Goal: Task Accomplishment & Management: Use online tool/utility

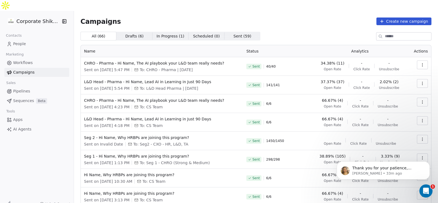
scroll to position [168, 0]
click at [376, 173] on p "[PERSON_NAME] • 33m ago" at bounding box center [388, 173] width 71 height 5
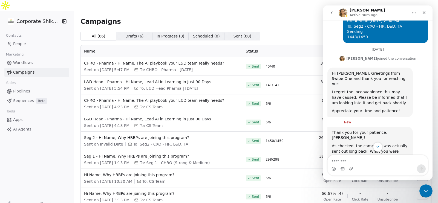
scroll to position [177, 0]
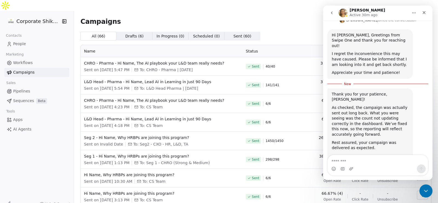
click at [366, 140] on div "Rest assured, your campaign was delivered as expected." at bounding box center [370, 145] width 77 height 11
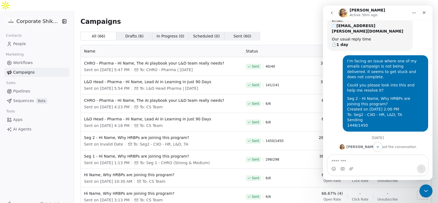
scroll to position [49, 0]
click at [425, 12] on icon "Close" at bounding box center [424, 12] width 4 height 4
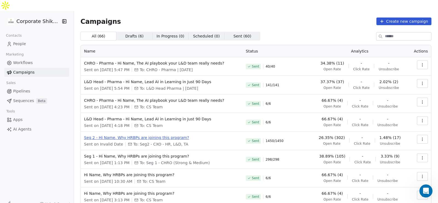
click at [159, 135] on span "Seg 2 - Hi Name, Why HRBPs are joining this program?" at bounding box center [161, 137] width 155 height 5
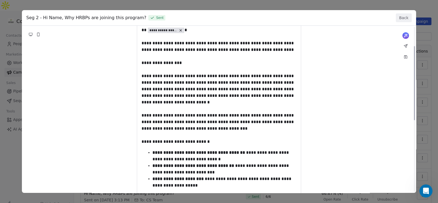
scroll to position [43, 0]
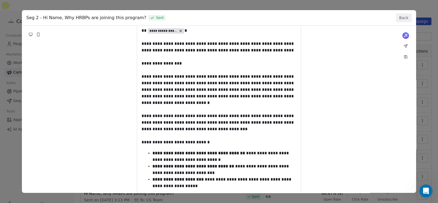
click at [402, 21] on button "Back" at bounding box center [404, 17] width 16 height 9
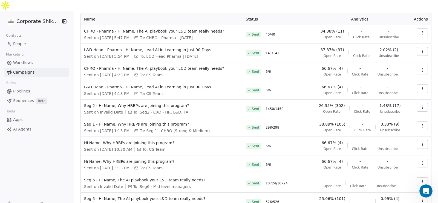
scroll to position [52, 0]
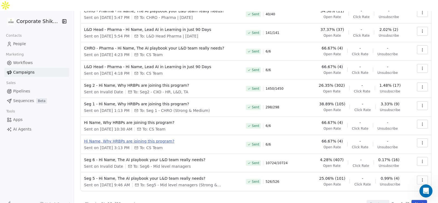
click at [144, 139] on span "Hi Name, Why HRBPs are joining this program?" at bounding box center [161, 141] width 155 height 5
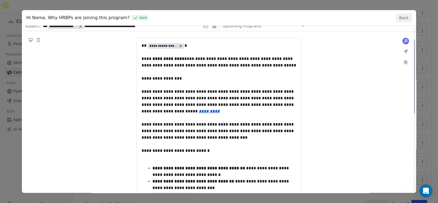
scroll to position [28, 0]
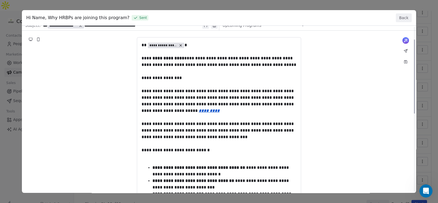
drag, startPoint x: 211, startPoint y: 100, endPoint x: 222, endPoint y: 114, distance: 17.5
click at [222, 114] on div "**********" at bounding box center [219, 174] width 394 height 354
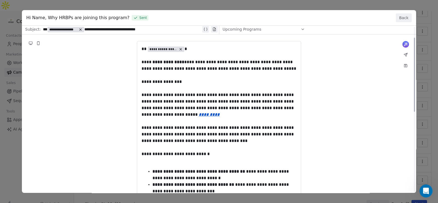
scroll to position [24, 0]
click at [402, 19] on button "Back" at bounding box center [404, 17] width 16 height 9
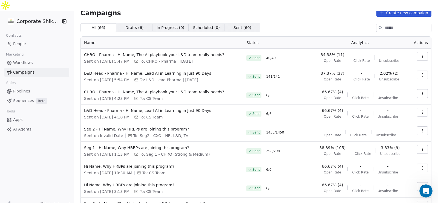
scroll to position [7, 0]
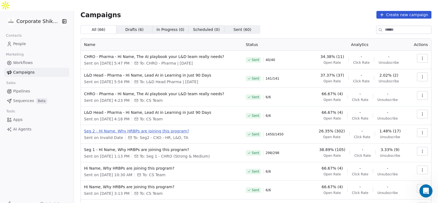
click at [174, 128] on span "Seg 2 - Hi Name, Why HRBPs are joining this program?" at bounding box center [161, 130] width 155 height 5
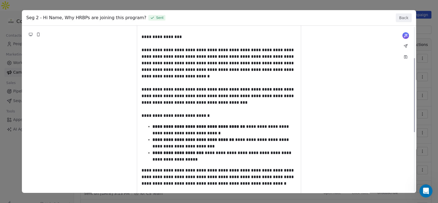
scroll to position [0, 0]
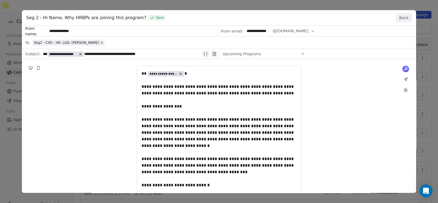
click at [401, 18] on button "Back" at bounding box center [404, 17] width 16 height 9
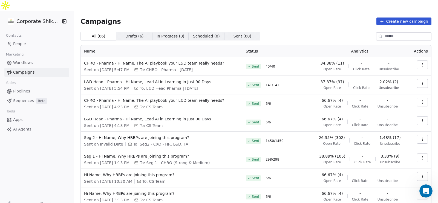
click at [274, 18] on div "Campaigns Create new campaign All ( 66 ) All ( 66 ) Drafts ( 6 ) Drafts ( 6 ) I…" at bounding box center [256, 139] width 351 height 243
